Goal: Find specific page/section: Find specific page/section

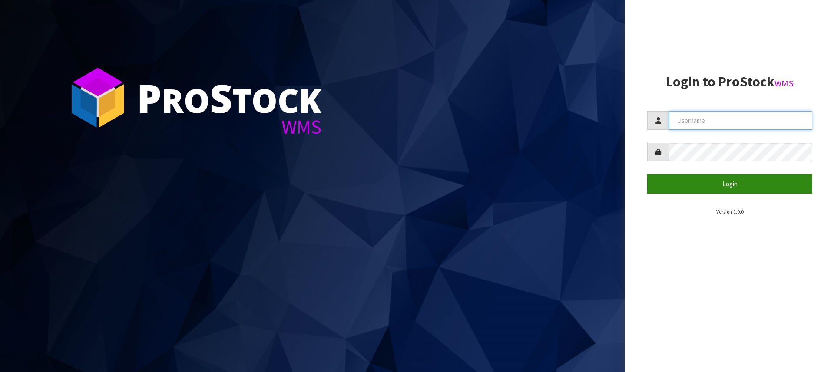
type input "[PERSON_NAME][EMAIL_ADDRESS][DOMAIN_NAME]"
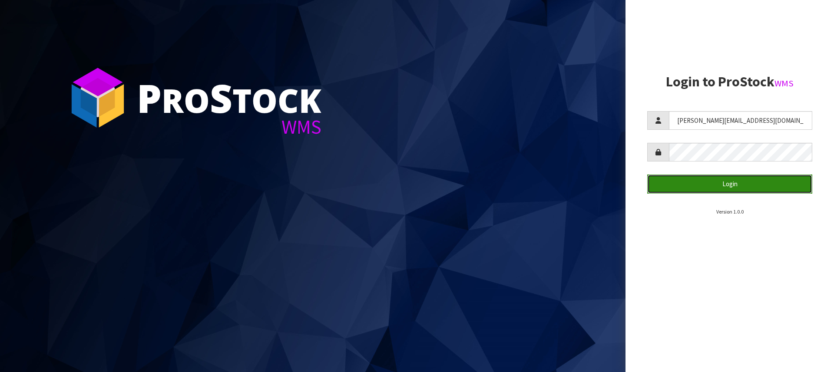
click at [700, 182] on button "Login" at bounding box center [729, 184] width 165 height 19
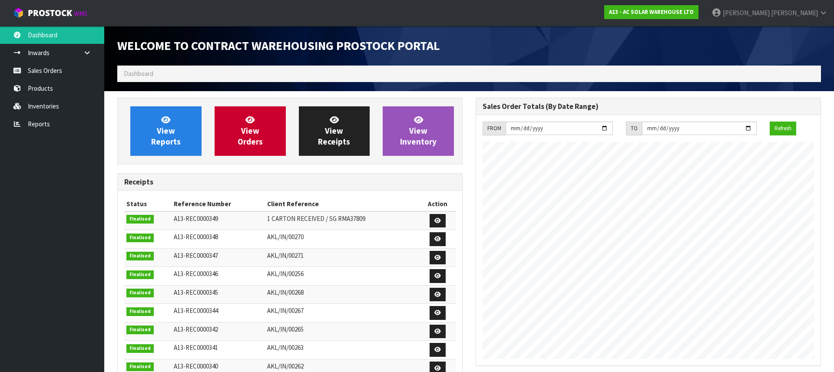
scroll to position [519, 358]
click at [38, 90] on link "Products" at bounding box center [52, 88] width 104 height 18
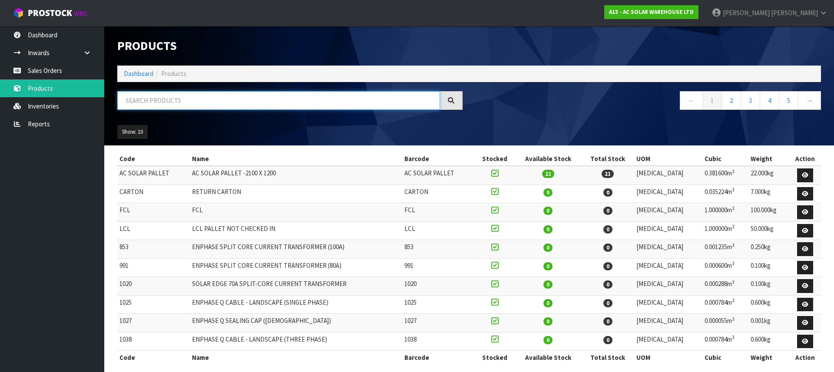
click at [166, 98] on input "text" at bounding box center [278, 100] width 323 height 19
click at [157, 99] on input "text" at bounding box center [278, 100] width 323 height 19
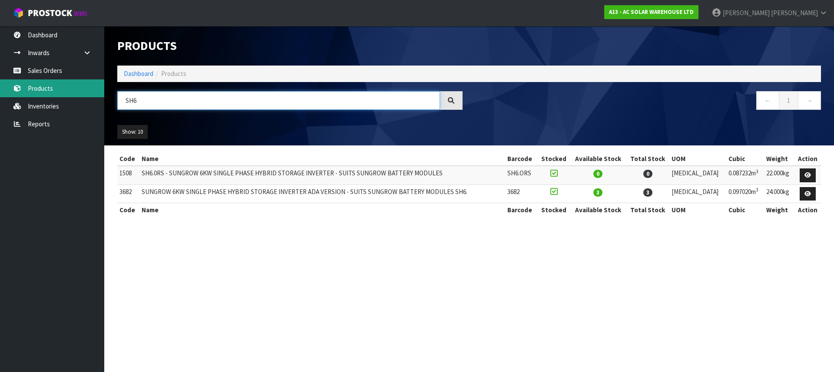
type input "SH6"
